Goal: Task Accomplishment & Management: Manage account settings

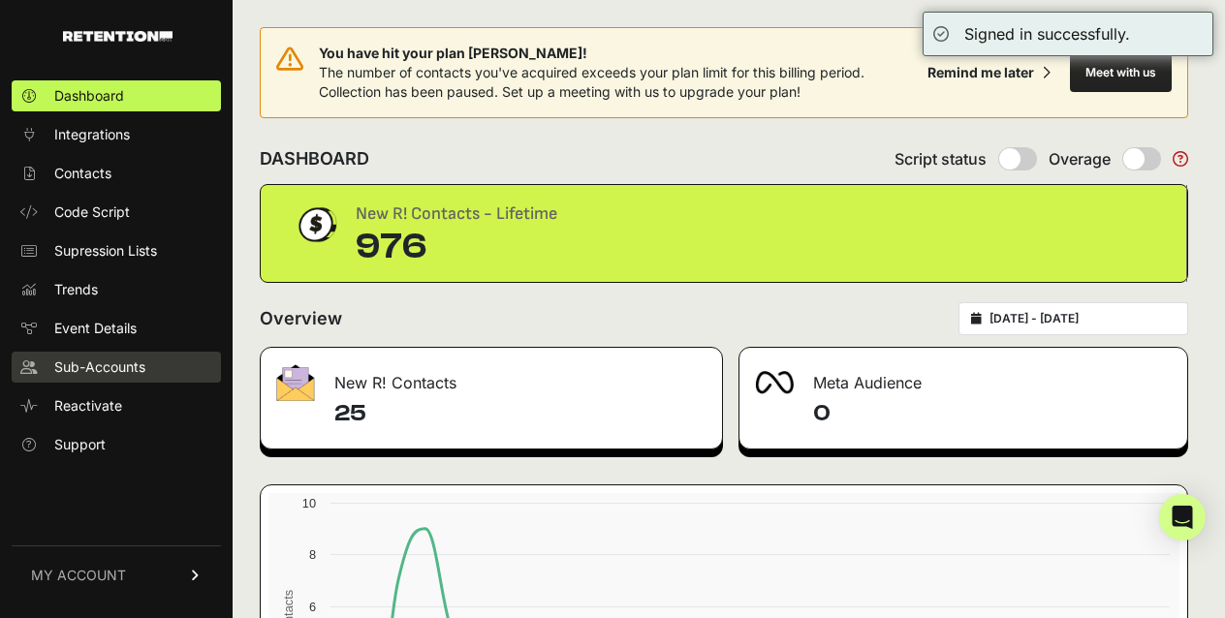
click at [78, 366] on span "Sub-Accounts" at bounding box center [99, 367] width 91 height 19
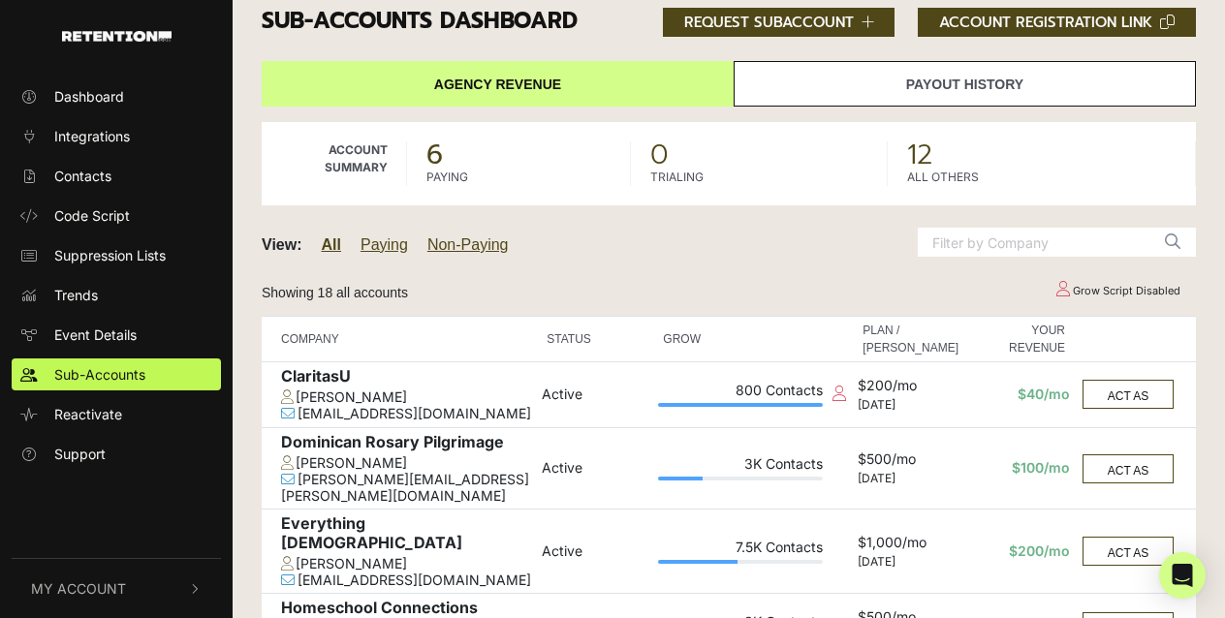
scroll to position [197, 0]
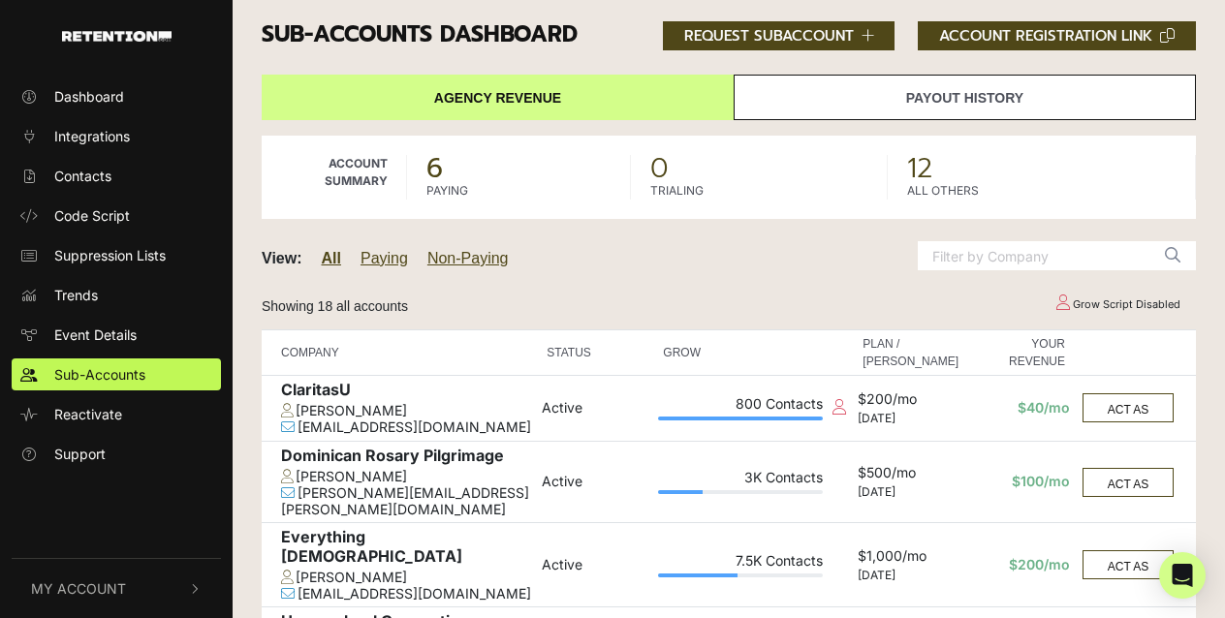
click at [72, 581] on span "My Account" at bounding box center [78, 589] width 95 height 20
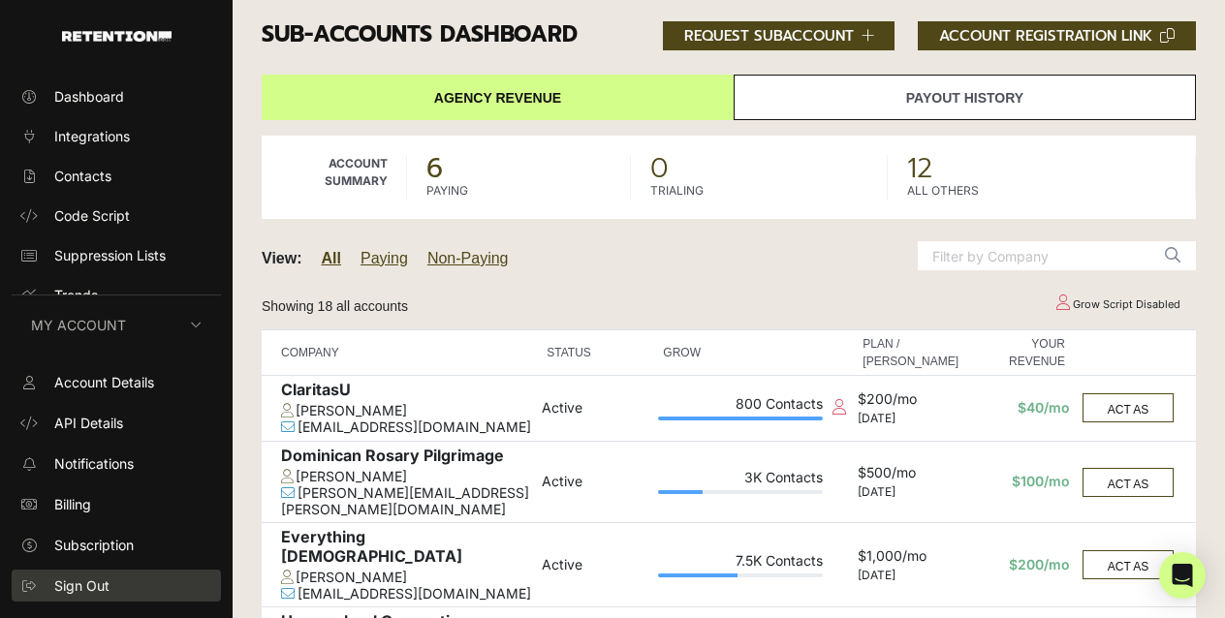
click at [103, 581] on span "Sign Out" at bounding box center [81, 586] width 55 height 20
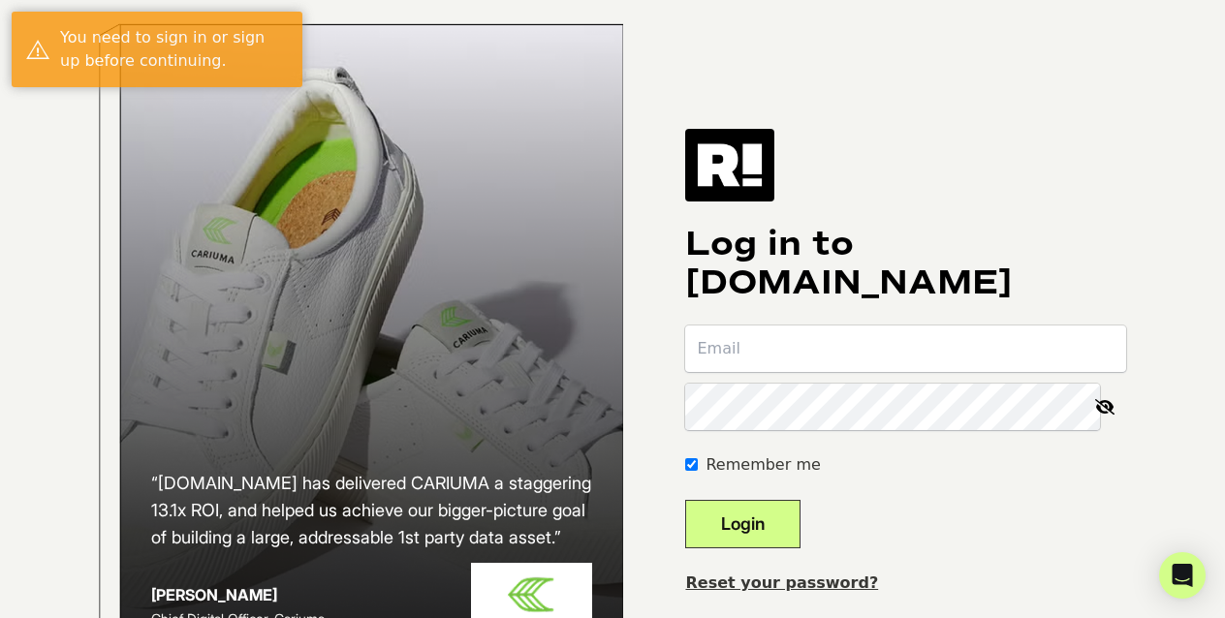
click at [766, 363] on input "email" at bounding box center [905, 349] width 441 height 47
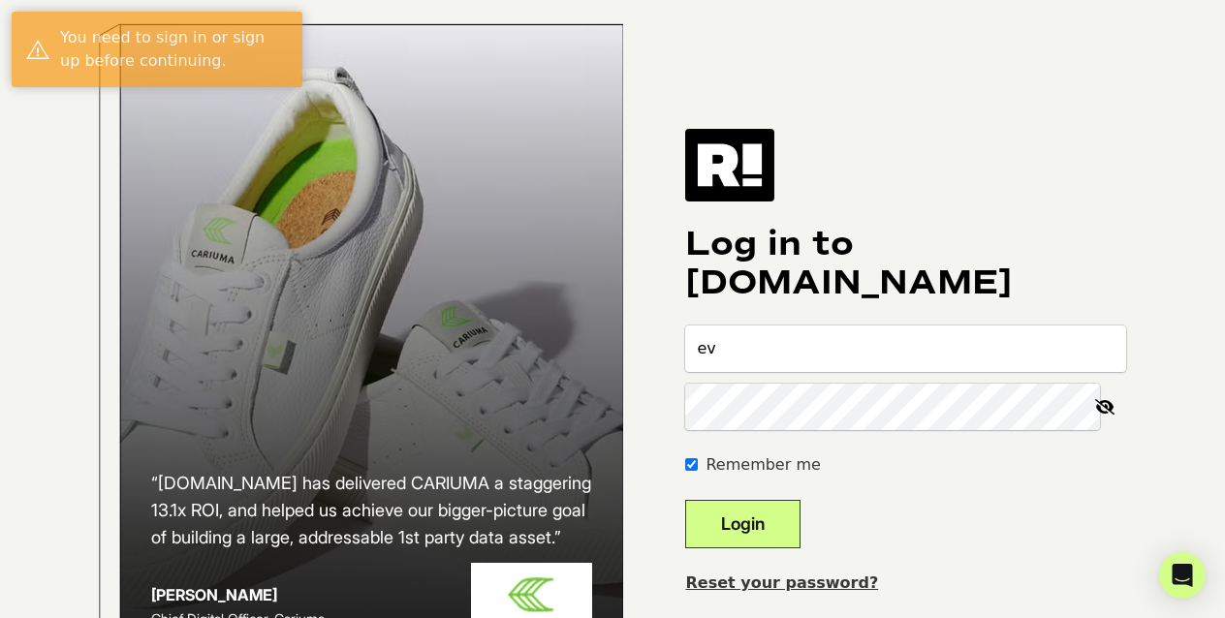
type input "hello@everythingcatholic.com"
